Goal: Task Accomplishment & Management: Manage account settings

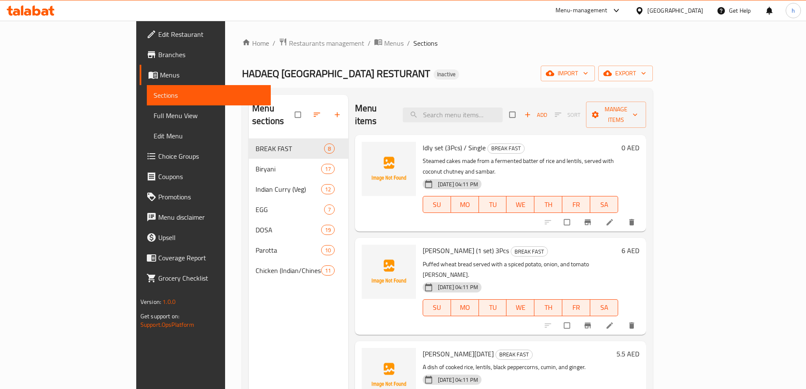
click at [473, 54] on div "Home / Restaurants management / Menus / Sections HADAEQ CHENNAI RESTURANT Inact…" at bounding box center [447, 264] width 411 height 453
click at [588, 69] on span "import" at bounding box center [567, 73] width 41 height 11
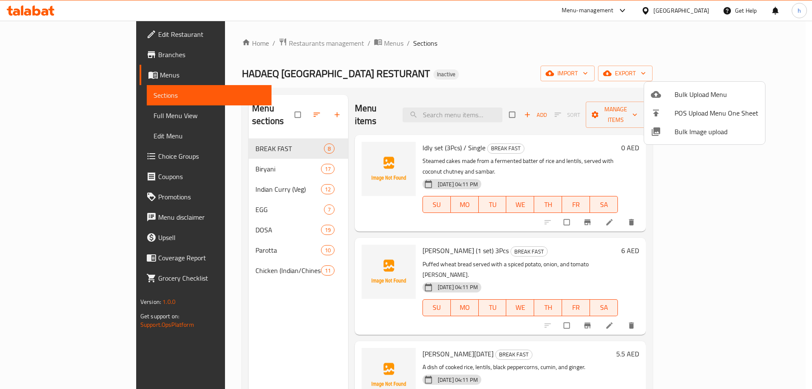
click at [649, 96] on li "Bulk Upload Menu" at bounding box center [704, 94] width 121 height 19
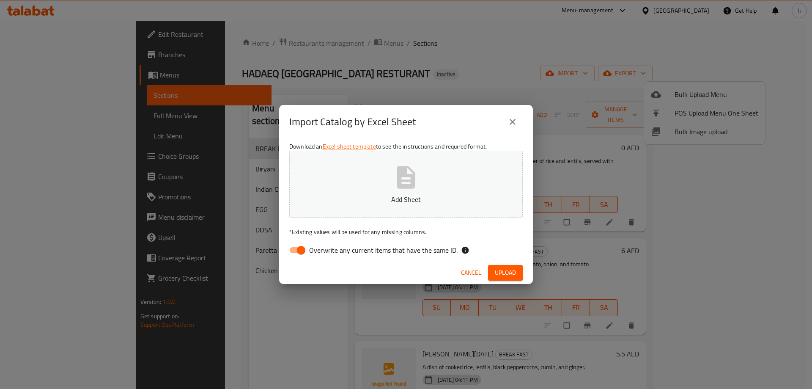
click at [302, 249] on input "Overwrite any current items that have the same ID." at bounding box center [301, 250] width 48 height 16
checkbox input "false"
click at [416, 171] on icon "button" at bounding box center [406, 177] width 27 height 27
click at [496, 267] on span "Upload" at bounding box center [505, 272] width 21 height 11
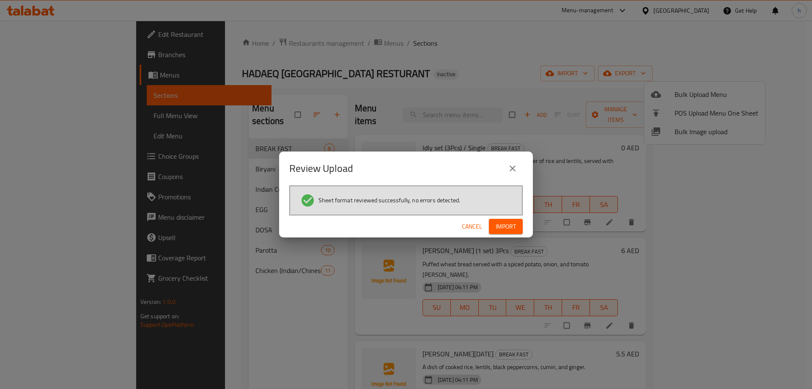
click at [514, 230] on span "Import" at bounding box center [506, 226] width 20 height 11
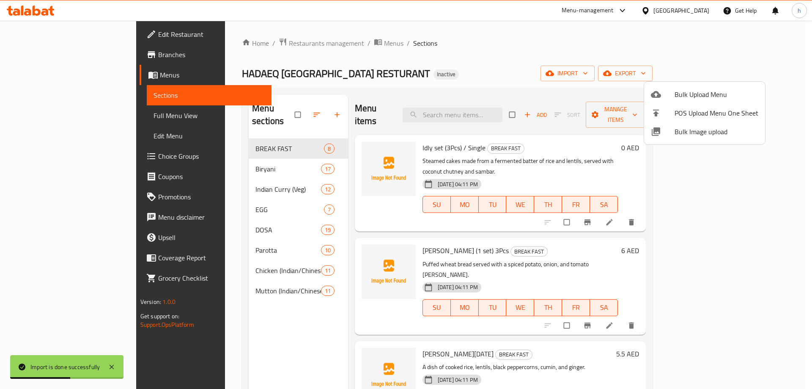
click at [352, 61] on div at bounding box center [406, 194] width 812 height 389
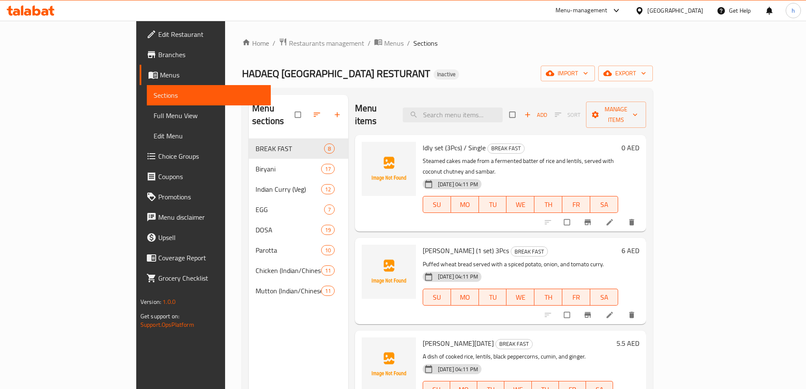
click at [367, 65] on div "Home / Restaurants management / Menus / Sections HADAEQ [GEOGRAPHIC_DATA] RESTU…" at bounding box center [447, 264] width 411 height 453
click at [423, 41] on ol "Home / Restaurants management / Menus / Sections" at bounding box center [447, 43] width 411 height 11
click at [401, 55] on div "Home / Restaurants management / Menus / Sections HADAEQ [GEOGRAPHIC_DATA] RESTU…" at bounding box center [447, 264] width 411 height 453
click at [444, 71] on div "HADAEQ [GEOGRAPHIC_DATA] RESTURANT Inactive import export" at bounding box center [447, 74] width 411 height 16
click at [588, 73] on span "import" at bounding box center [567, 73] width 41 height 11
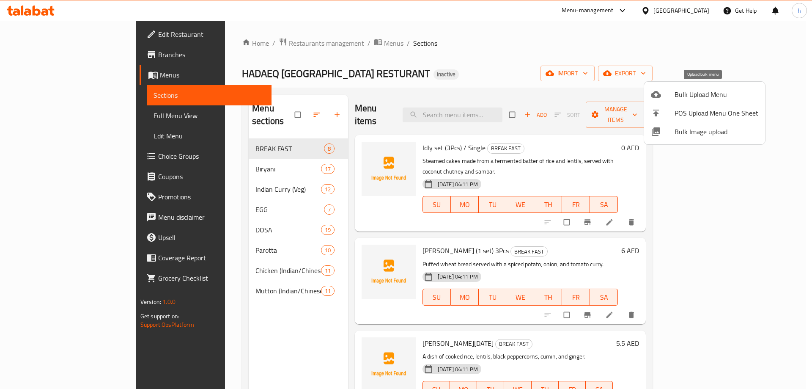
click at [684, 94] on span "Bulk Upload Menu" at bounding box center [717, 94] width 84 height 10
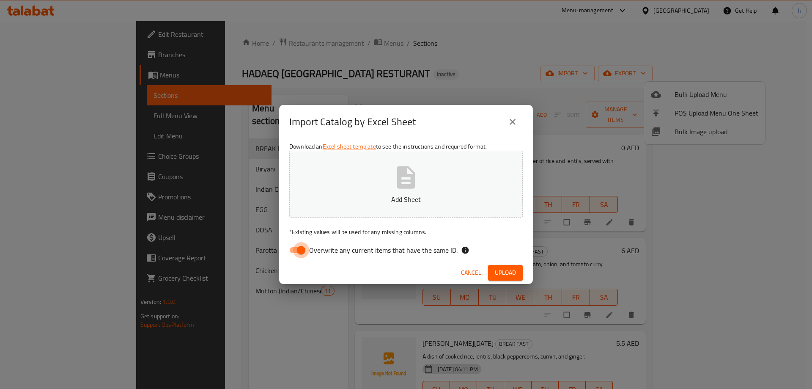
click at [297, 246] on input "Overwrite any current items that have the same ID." at bounding box center [301, 250] width 48 height 16
checkbox input "false"
click at [409, 179] on icon "button" at bounding box center [406, 177] width 27 height 27
click at [509, 270] on span "Upload" at bounding box center [505, 272] width 21 height 11
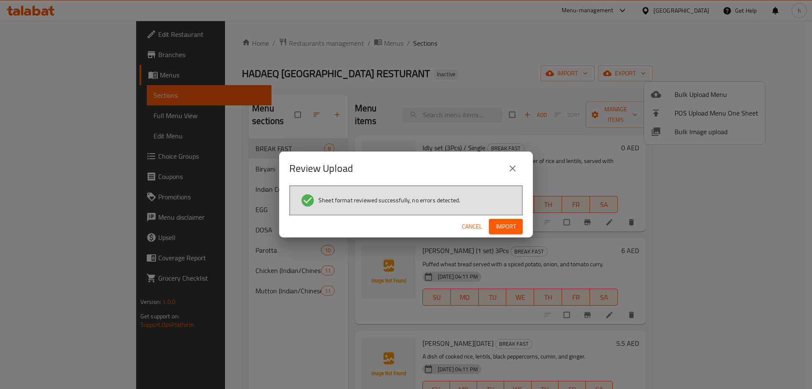
click at [504, 223] on span "Import" at bounding box center [506, 226] width 20 height 11
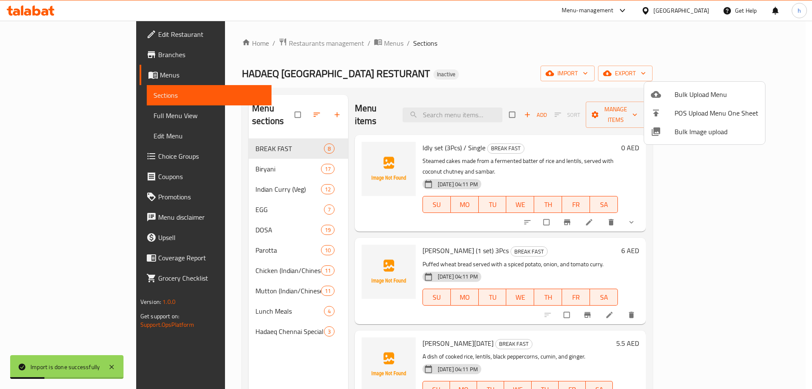
click at [381, 66] on div at bounding box center [406, 194] width 812 height 389
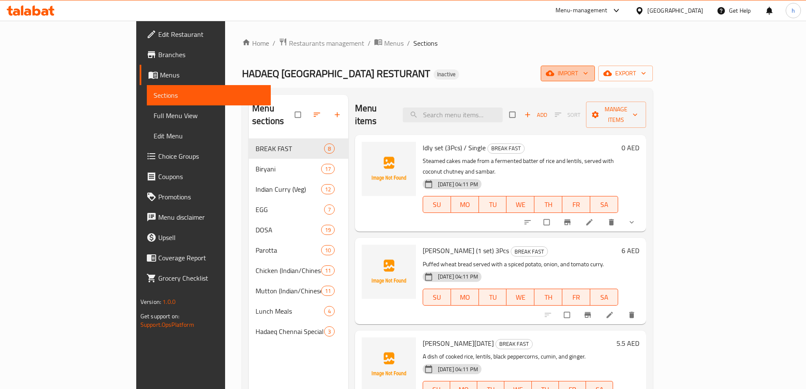
click at [588, 78] on span "import" at bounding box center [567, 73] width 41 height 11
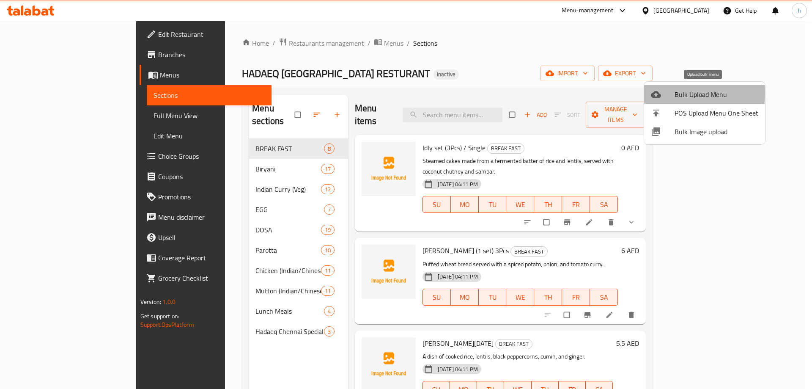
click at [676, 93] on span "Bulk Upload Menu" at bounding box center [717, 94] width 84 height 10
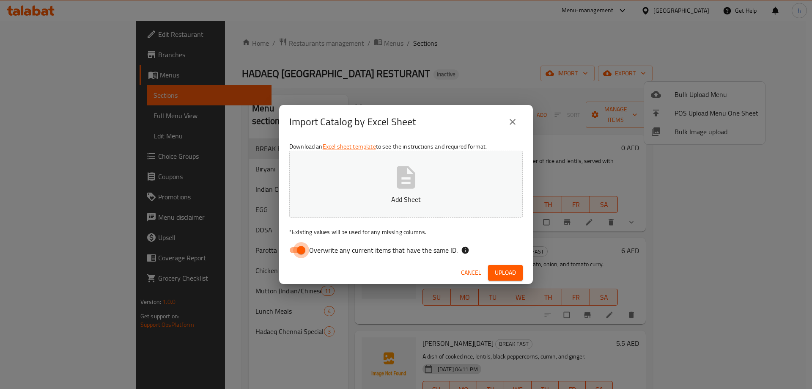
click at [295, 250] on input "Overwrite any current items that have the same ID." at bounding box center [301, 250] width 48 height 16
checkbox input "false"
click at [413, 186] on icon "button" at bounding box center [406, 177] width 18 height 22
click at [497, 272] on span "Upload" at bounding box center [505, 272] width 21 height 11
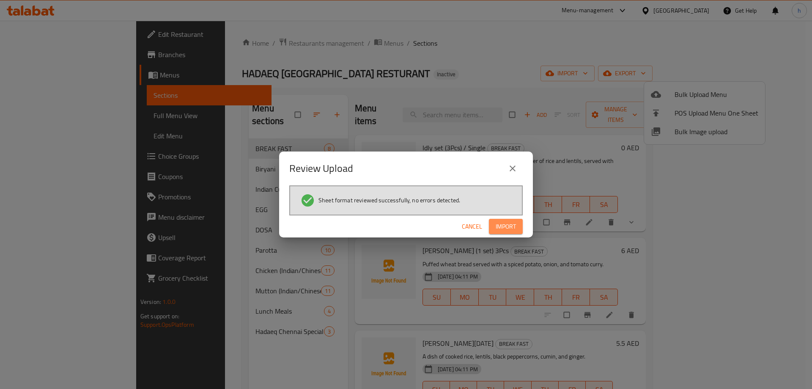
click at [493, 223] on button "Import" at bounding box center [506, 227] width 34 height 16
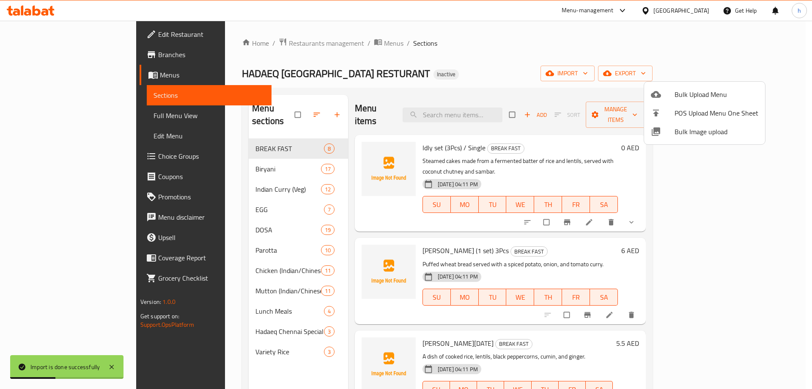
click at [346, 57] on div at bounding box center [406, 194] width 812 height 389
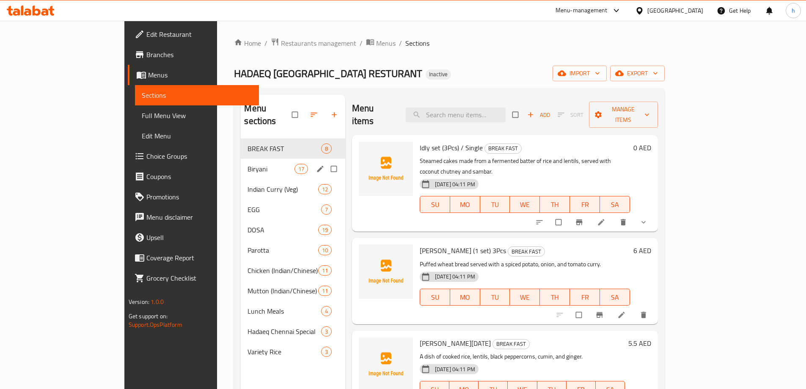
click at [316, 165] on icon "edit" at bounding box center [320, 169] width 8 height 8
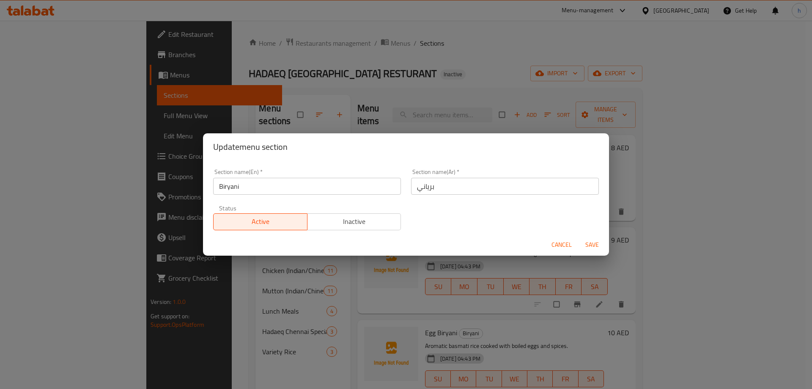
click at [232, 187] on input "Biryani" at bounding box center [307, 186] width 188 height 17
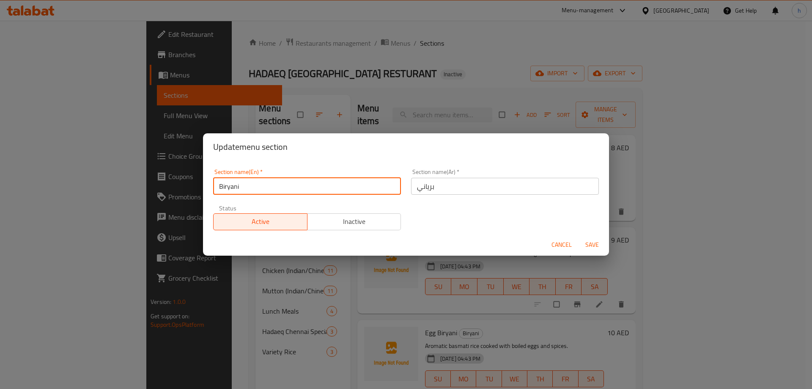
click at [232, 187] on input "Biryani" at bounding box center [307, 186] width 188 height 17
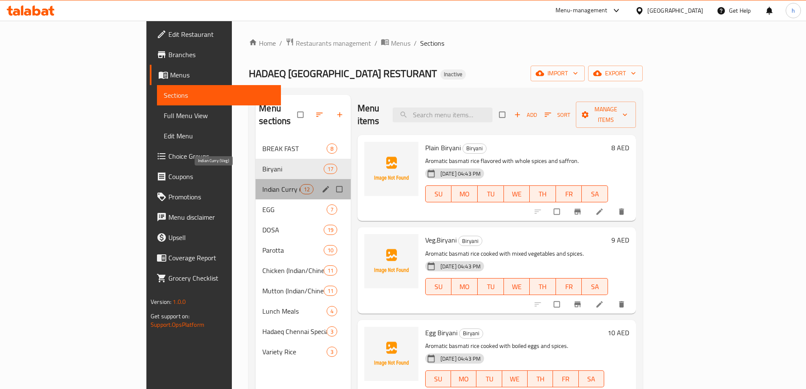
click at [262, 184] on span "Indian Curry (Veg)" at bounding box center [280, 189] width 37 height 10
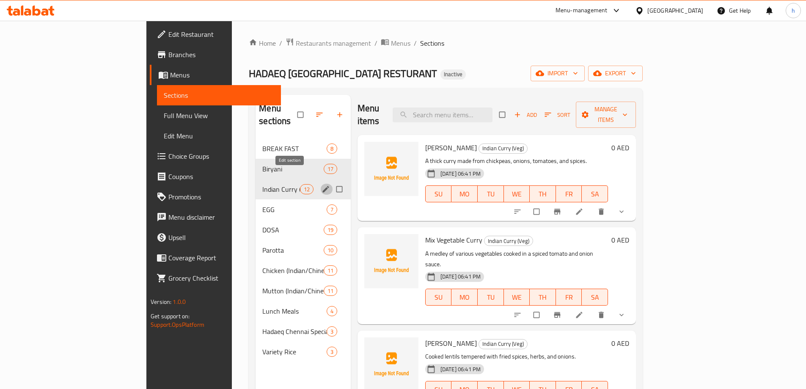
click at [322, 185] on icon "edit" at bounding box center [326, 189] width 8 height 8
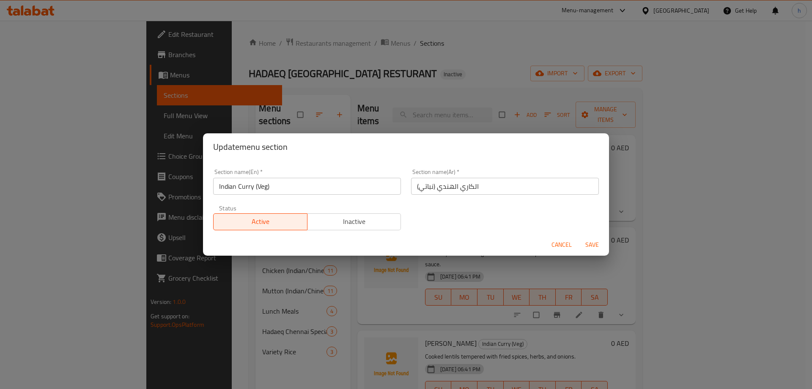
click at [242, 185] on input "Indian Curry (Veg)" at bounding box center [307, 186] width 188 height 17
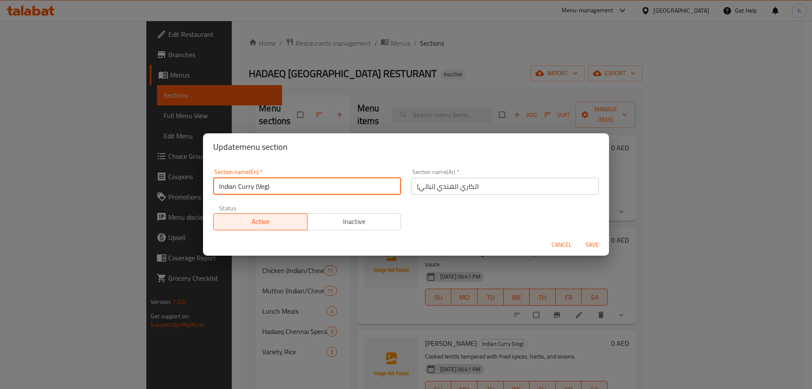
click at [242, 185] on input "Indian Curry (Veg)" at bounding box center [307, 186] width 188 height 17
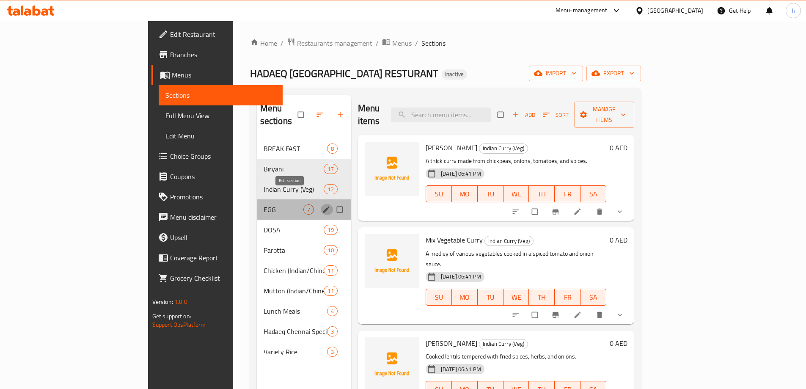
click at [323, 206] on icon "edit" at bounding box center [326, 209] width 6 height 6
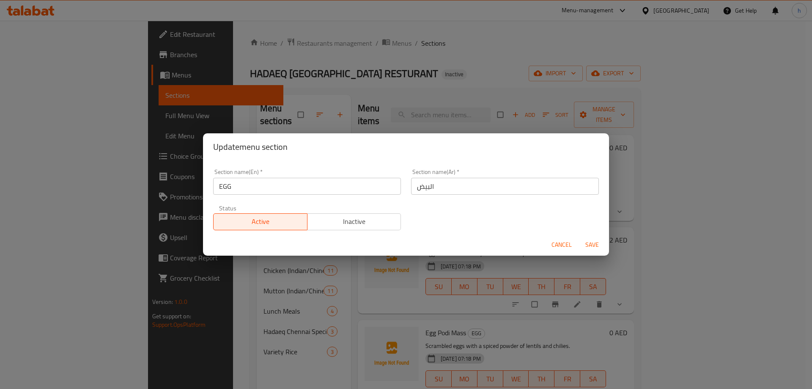
click at [228, 187] on input "EGG" at bounding box center [307, 186] width 188 height 17
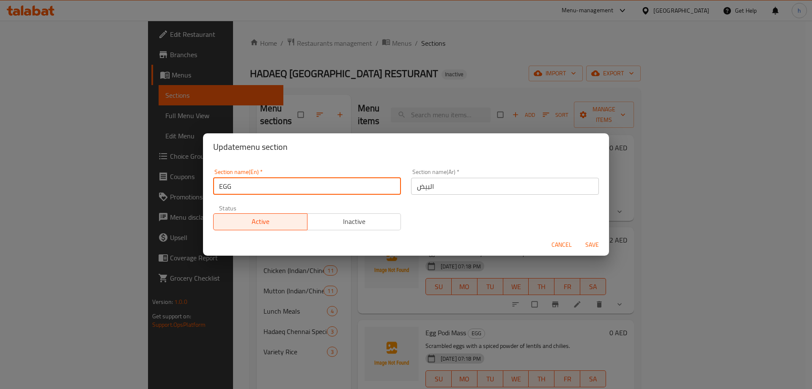
click at [228, 187] on input "EGG" at bounding box center [307, 186] width 188 height 17
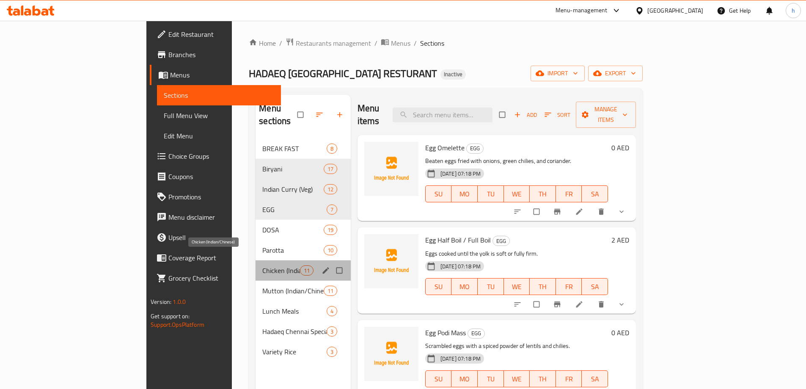
click at [262, 265] on span "Chicken (Indian/Chinese)" at bounding box center [280, 270] width 37 height 10
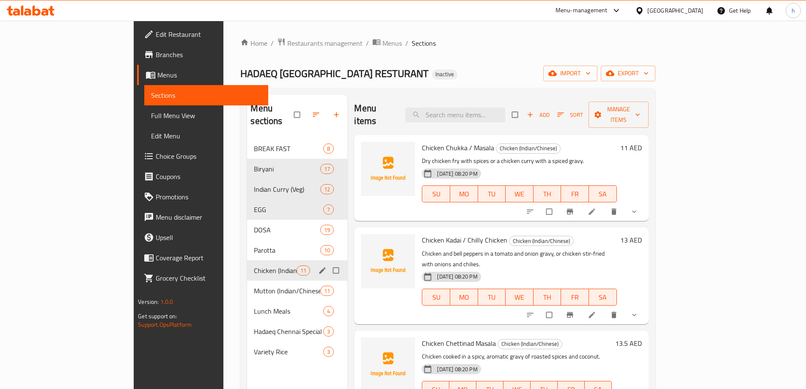
click at [317, 265] on button "edit" at bounding box center [323, 270] width 13 height 11
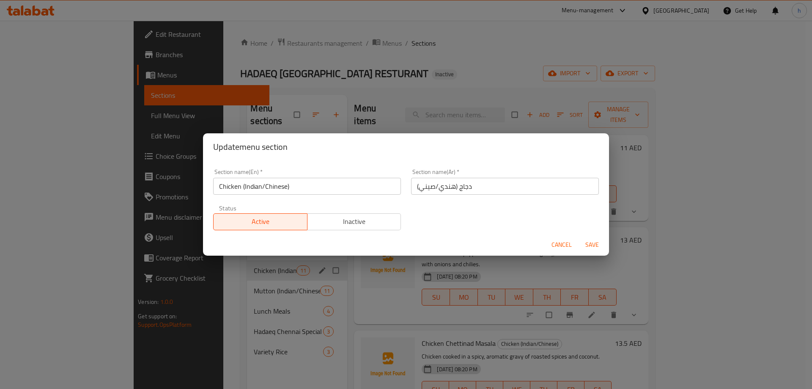
click at [275, 188] on input "Chicken (Indian/Chinese)" at bounding box center [307, 186] width 188 height 17
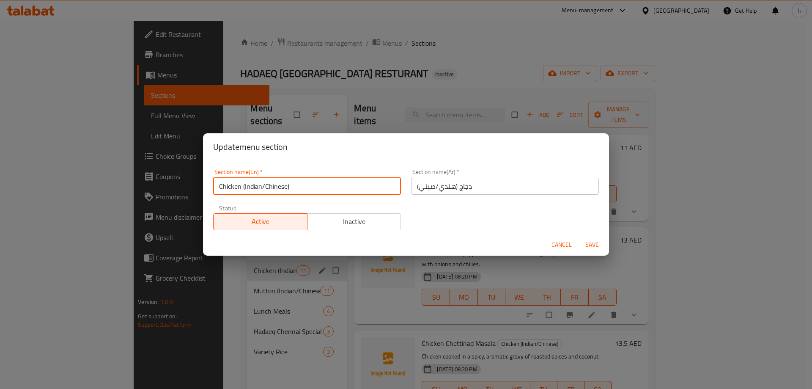
click at [275, 188] on input "Chicken (Indian/Chinese)" at bounding box center [307, 186] width 188 height 17
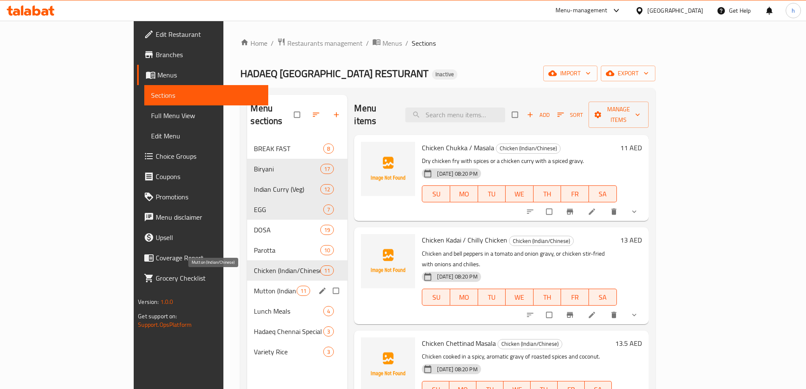
drag, startPoint x: 201, startPoint y: 278, endPoint x: 238, endPoint y: 280, distance: 37.7
click at [254, 286] on span "Mutton (Indian/Chinese)" at bounding box center [275, 291] width 43 height 10
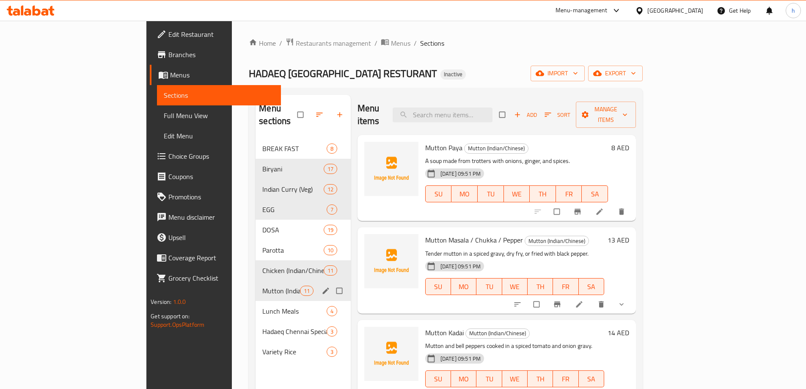
click at [322, 286] on icon "edit" at bounding box center [326, 290] width 8 height 8
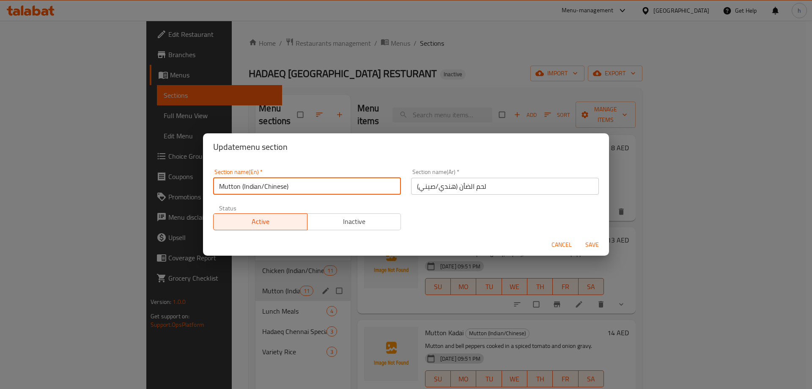
click at [272, 189] on input "Mutton (Indian/Chinese)" at bounding box center [307, 186] width 188 height 17
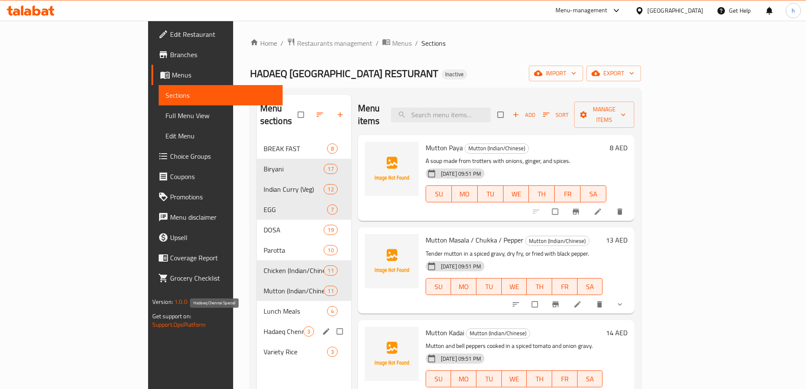
click at [264, 326] on span "Hadaeq Chennai Special" at bounding box center [284, 331] width 40 height 10
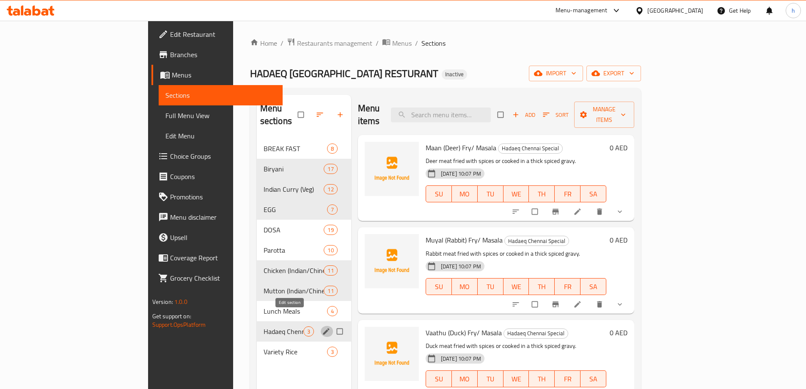
click at [322, 327] on icon "edit" at bounding box center [326, 331] width 8 height 8
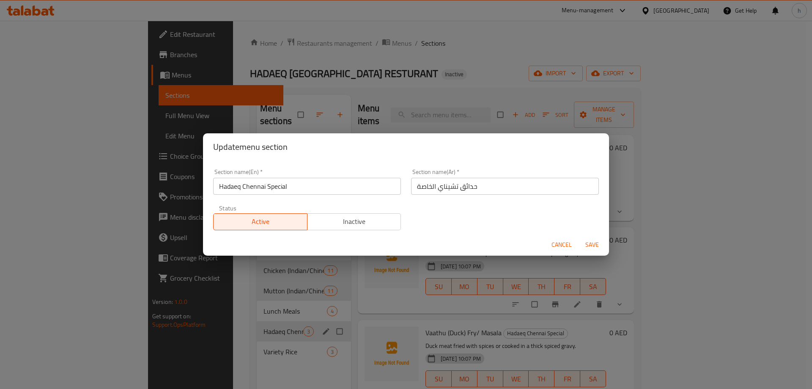
click at [276, 188] on input "Hadaeq Chennai Special" at bounding box center [307, 186] width 188 height 17
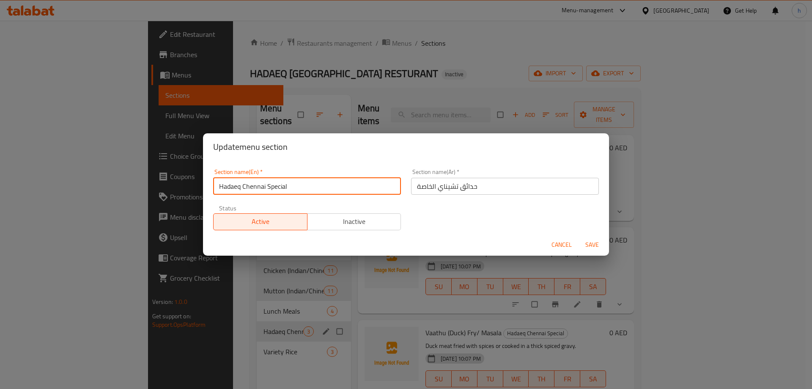
click at [276, 188] on input "Hadaeq Chennai Special" at bounding box center [307, 186] width 188 height 17
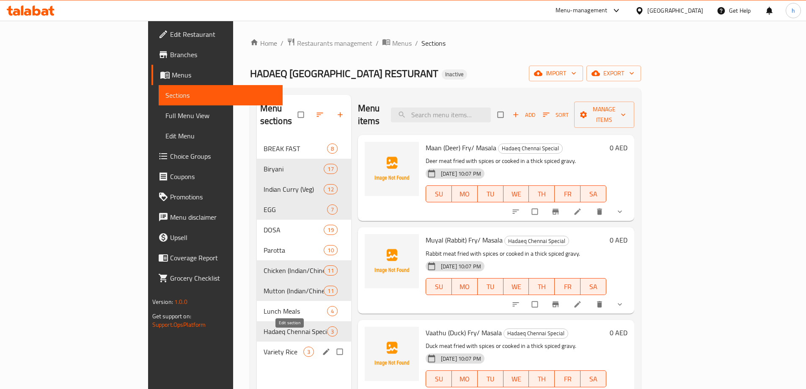
click at [323, 348] on icon "edit" at bounding box center [326, 351] width 6 height 6
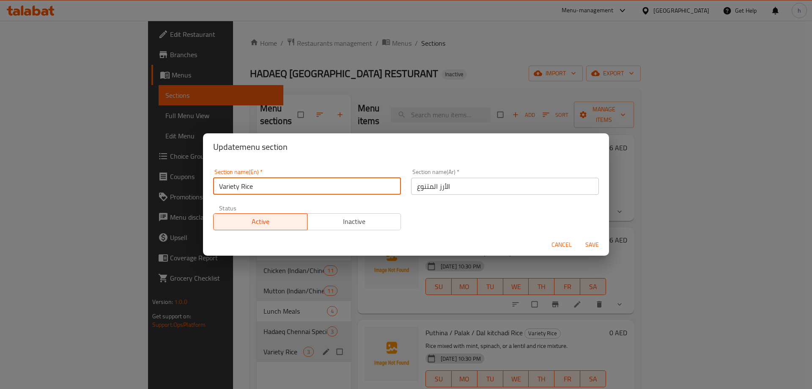
click at [245, 189] on input "Variety Rice" at bounding box center [307, 186] width 188 height 17
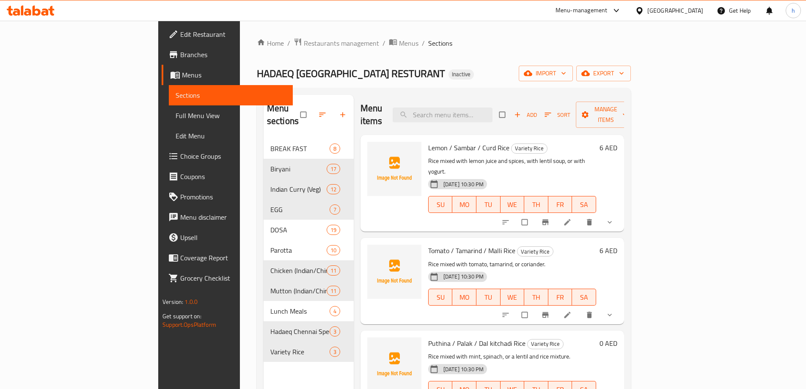
click at [176, 112] on span "Full Menu View" at bounding box center [231, 115] width 110 height 10
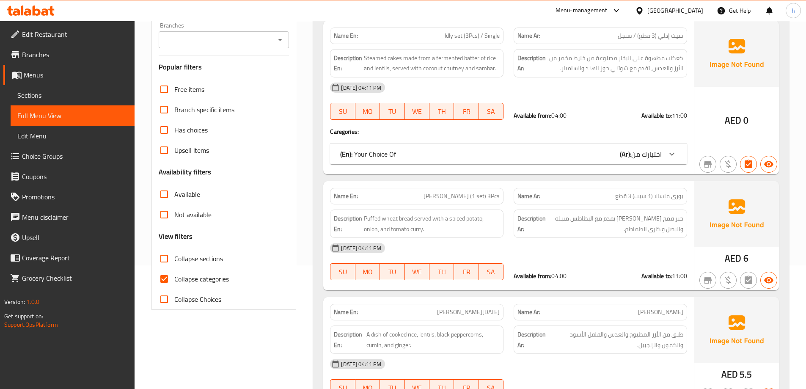
scroll to position [127, 0]
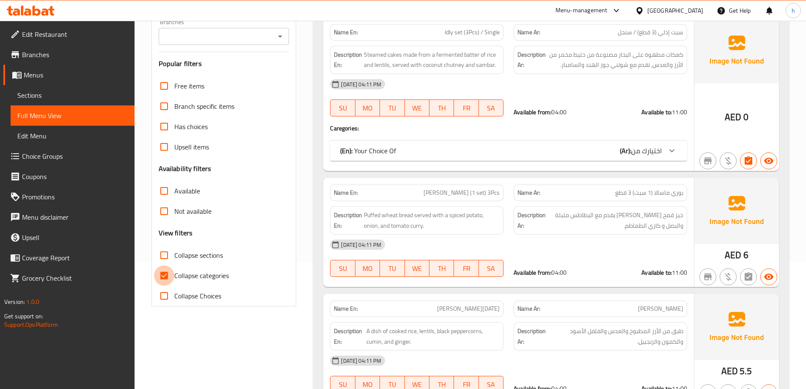
click at [164, 273] on input "Collapse categories" at bounding box center [164, 275] width 20 height 20
checkbox input "false"
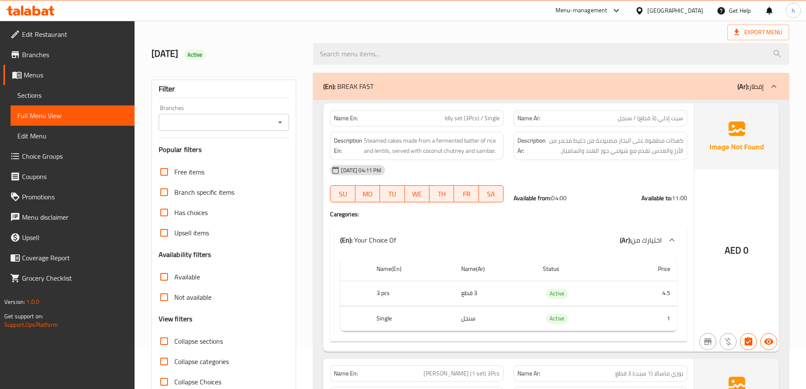
scroll to position [127, 0]
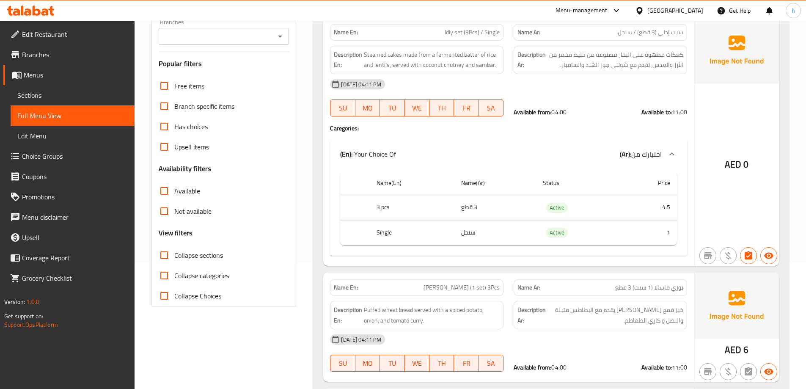
click at [160, 256] on input "Collapse sections" at bounding box center [164, 255] width 20 height 20
checkbox input "true"
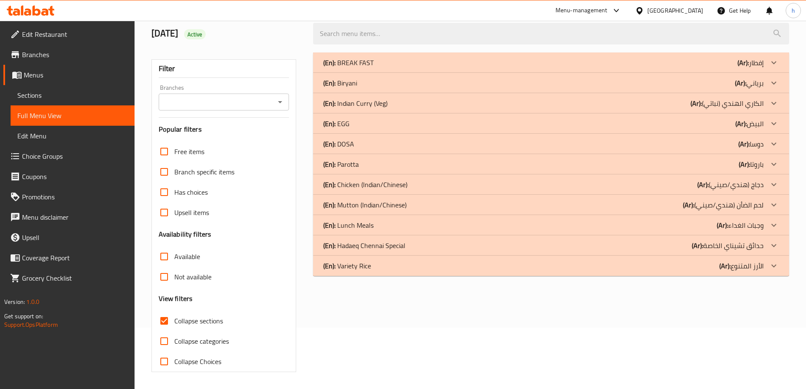
scroll to position [61, 0]
click at [774, 266] on icon at bounding box center [773, 265] width 5 height 3
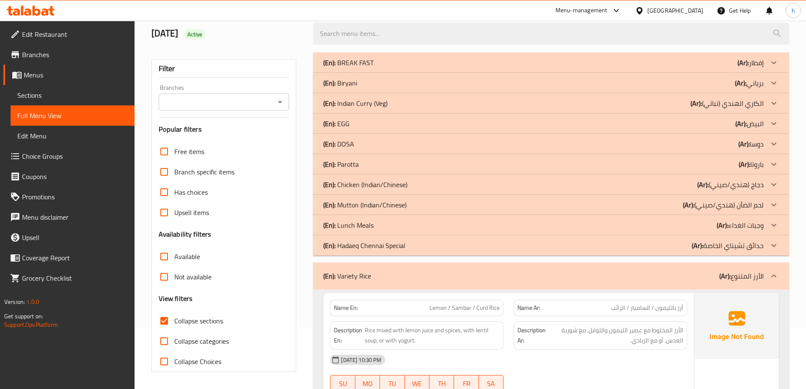
click at [777, 247] on icon at bounding box center [774, 245] width 10 height 10
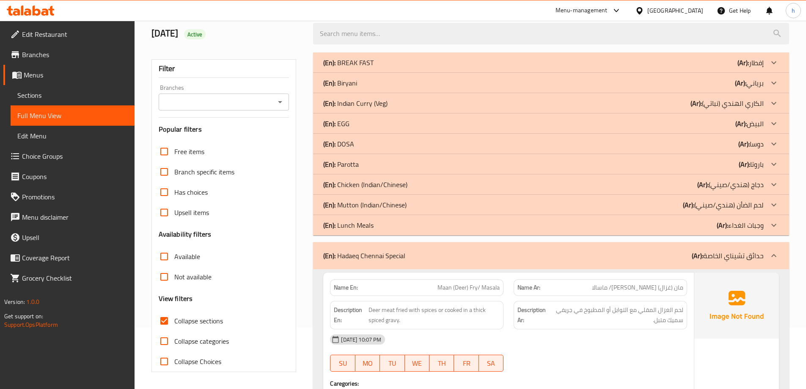
click at [774, 203] on icon at bounding box center [774, 205] width 10 height 10
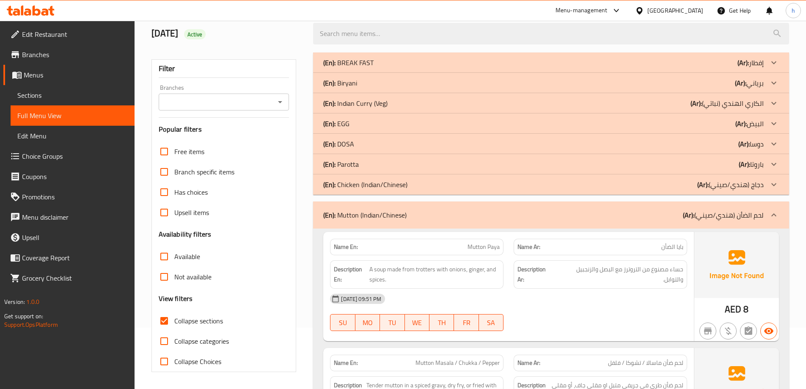
click at [775, 182] on icon at bounding box center [774, 184] width 10 height 10
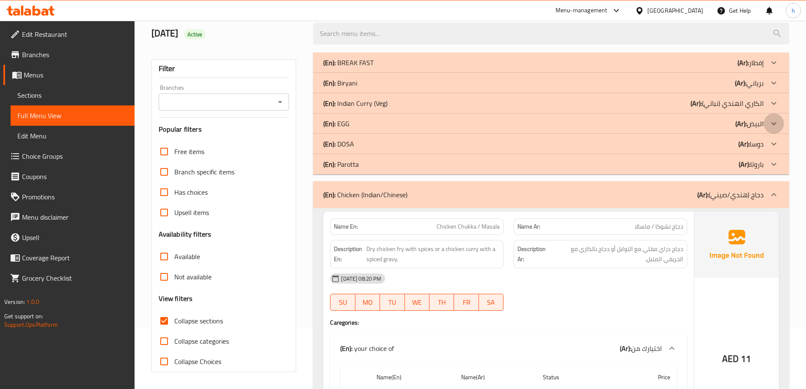
click at [767, 120] on div at bounding box center [774, 123] width 20 height 20
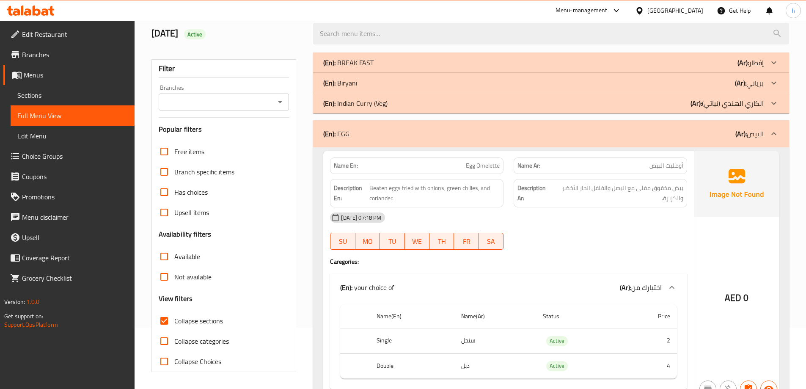
click at [773, 102] on icon at bounding box center [774, 103] width 10 height 10
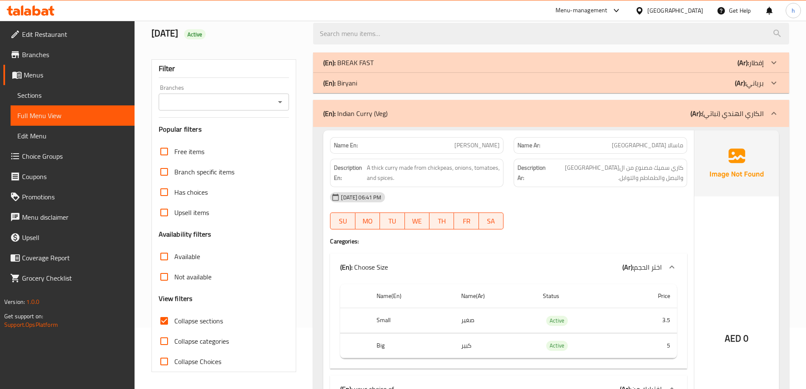
click at [774, 80] on icon at bounding box center [774, 83] width 10 height 10
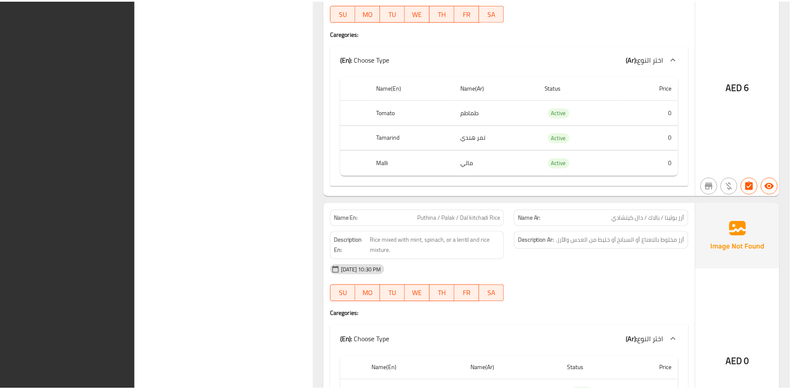
scroll to position [10124, 0]
